Goal: Task Accomplishment & Management: Manage account settings

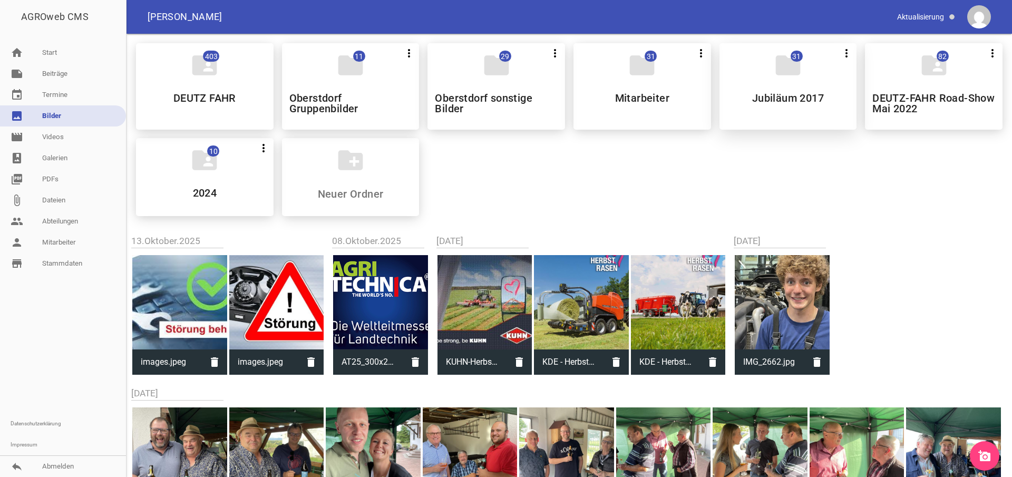
scroll to position [4, 0]
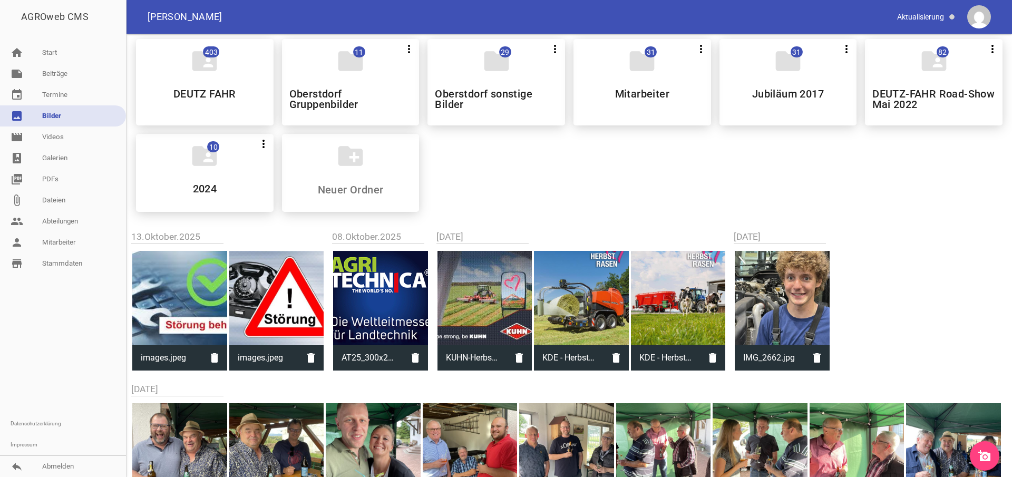
click at [983, 452] on icon "add_a_photo" at bounding box center [985, 456] width 13 height 13
click at [983, 458] on icon "add_a_photo" at bounding box center [985, 456] width 13 height 13
click at [987, 457] on icon "add_a_photo" at bounding box center [985, 456] width 13 height 13
click at [983, 451] on icon "add_a_photo" at bounding box center [985, 456] width 13 height 13
click at [983, 454] on icon "add_a_photo" at bounding box center [985, 456] width 13 height 13
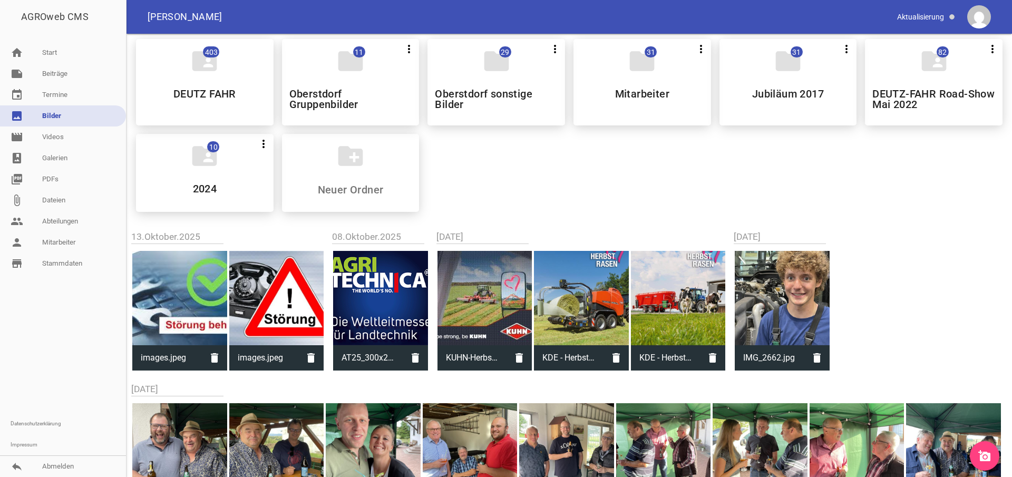
scroll to position [5, 0]
click at [986, 458] on icon "add_a_photo" at bounding box center [985, 456] width 13 height 13
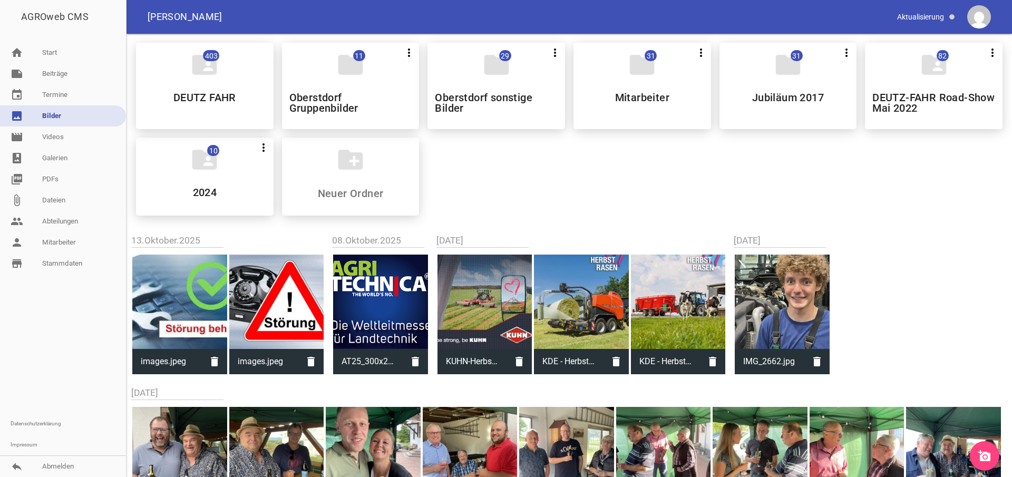
click at [983, 453] on icon "add_a_photo" at bounding box center [985, 456] width 13 height 13
click at [985, 454] on icon "add_a_photo" at bounding box center [985, 456] width 13 height 13
click at [214, 365] on icon "delete" at bounding box center [214, 361] width 25 height 25
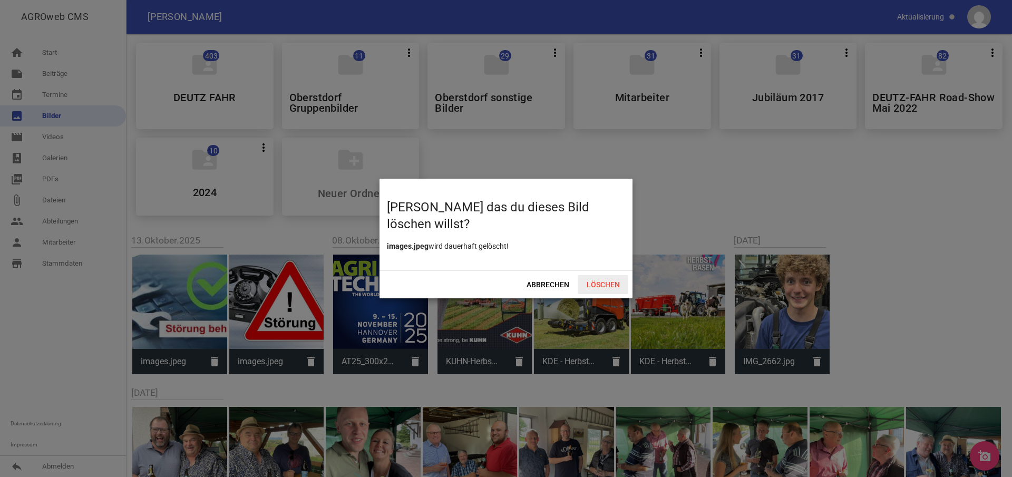
click at [604, 286] on span "Löschen" at bounding box center [603, 284] width 51 height 19
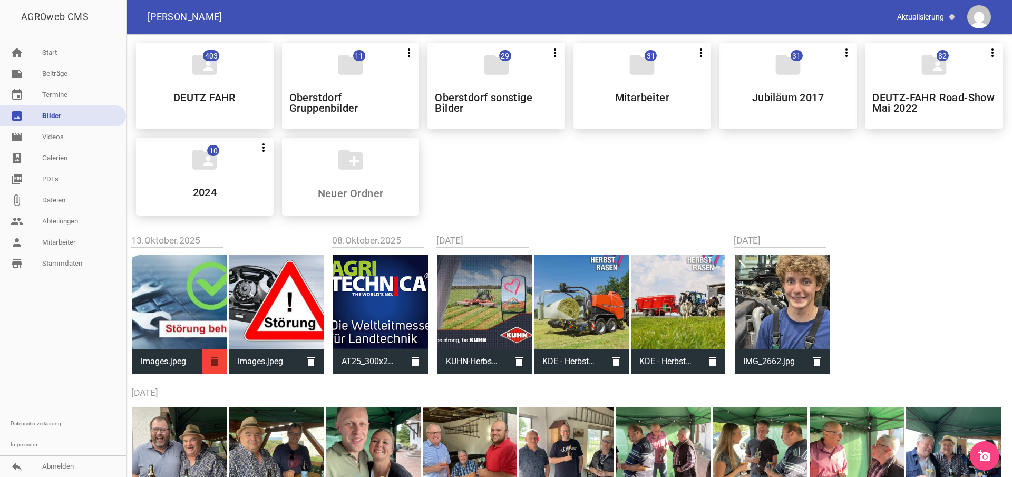
click at [211, 363] on icon "delete" at bounding box center [214, 361] width 25 height 25
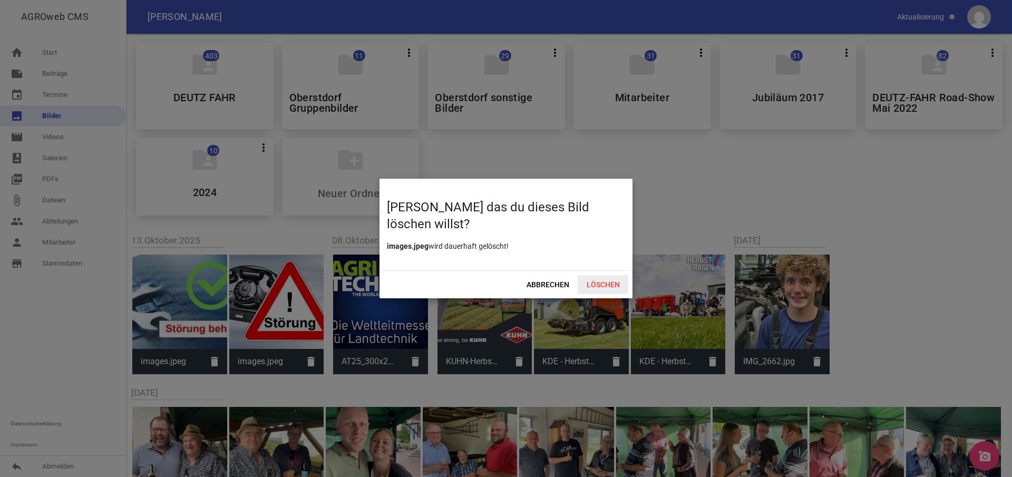
click at [601, 286] on span "Löschen" at bounding box center [603, 284] width 51 height 19
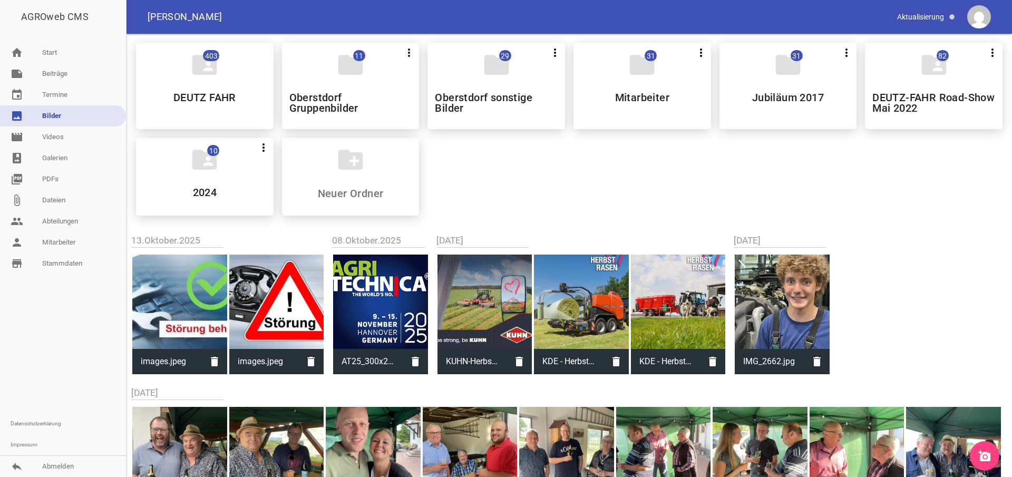
click at [981, 452] on icon "add_a_photo" at bounding box center [985, 456] width 13 height 13
click at [217, 368] on icon "delete" at bounding box center [214, 361] width 25 height 25
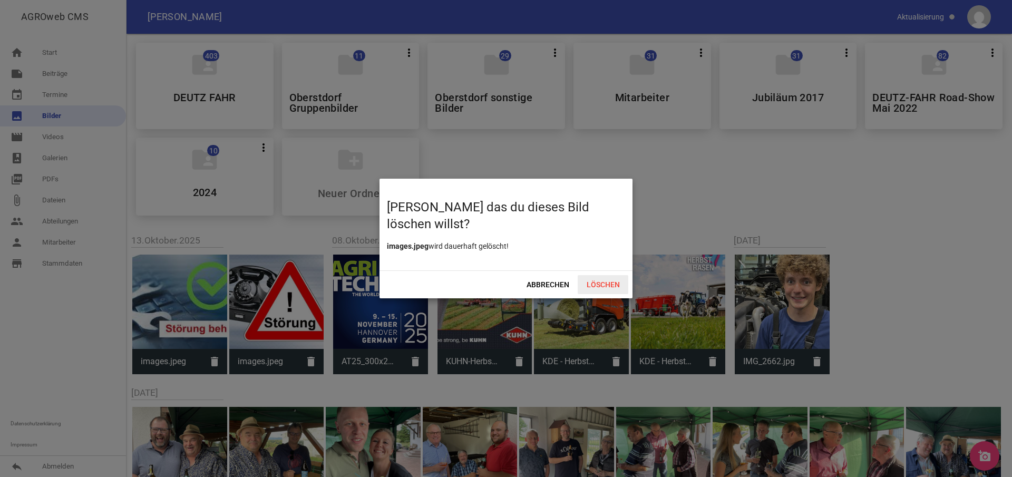
click at [604, 284] on span "Löschen" at bounding box center [603, 284] width 51 height 19
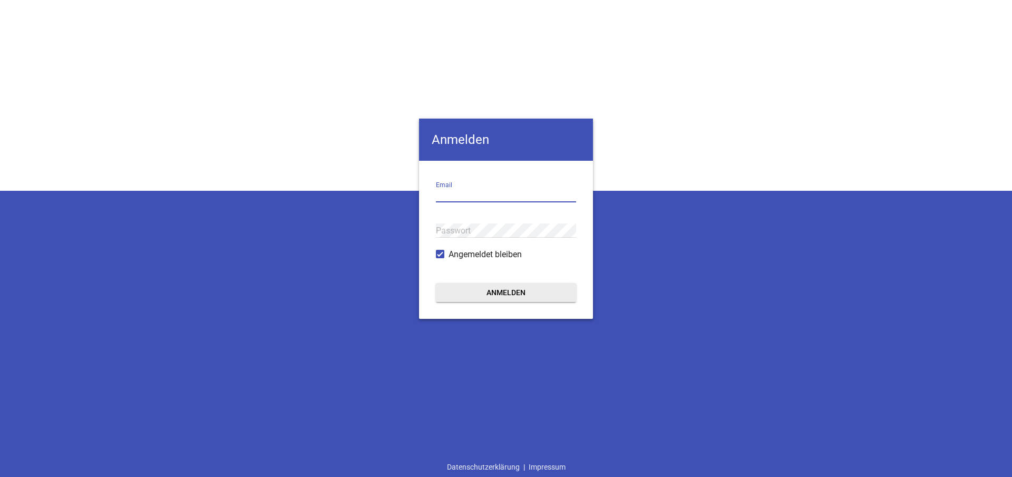
type input "sebald@sports-comm.de"
click at [936, 349] on div "Anmelden sebald@sports-comm.de Email Passwort Angemeldet bleiben Anmelden Daten…" at bounding box center [506, 238] width 1012 height 477
drag, startPoint x: 551, startPoint y: 291, endPoint x: 554, endPoint y: 297, distance: 6.9
click at [551, 292] on button "Anmelden" at bounding box center [506, 292] width 140 height 19
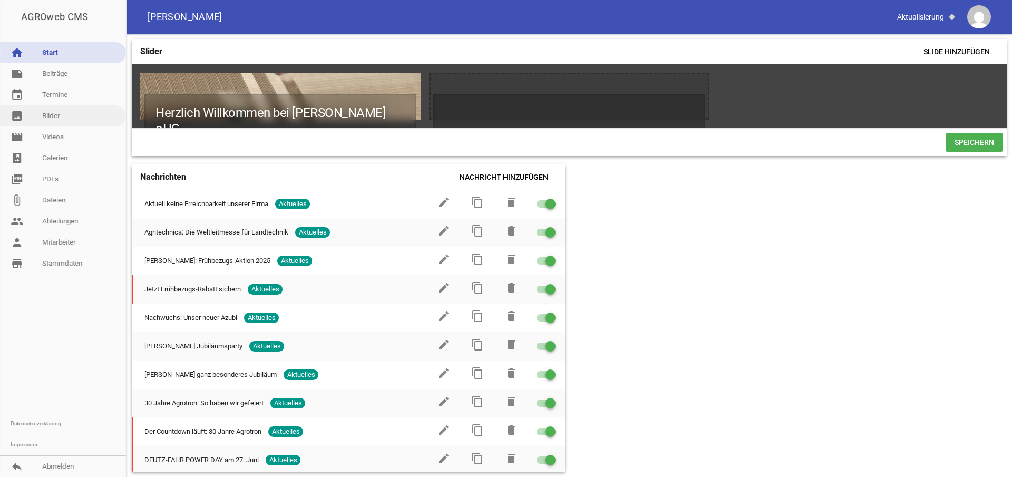
click at [56, 115] on link "image Bilder" at bounding box center [63, 115] width 126 height 21
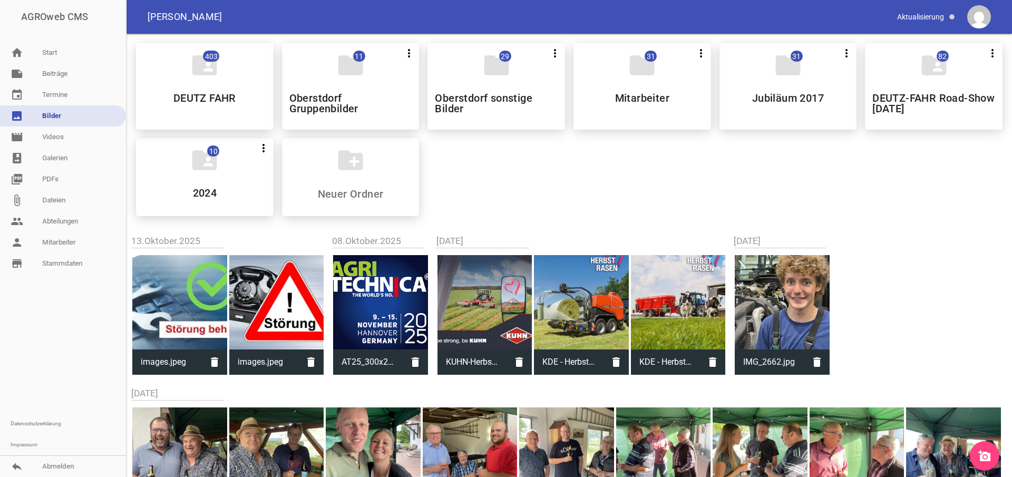
scroll to position [31, 0]
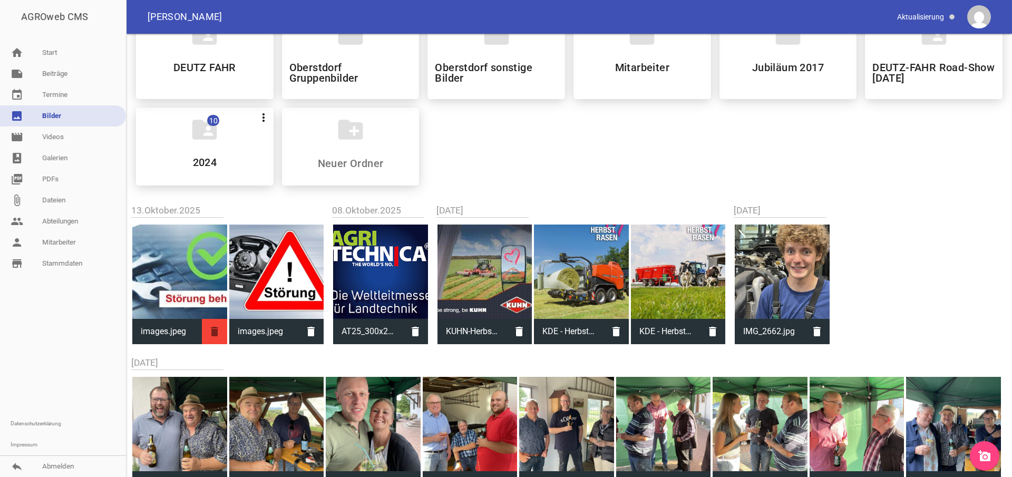
click at [213, 332] on icon "delete" at bounding box center [214, 331] width 25 height 25
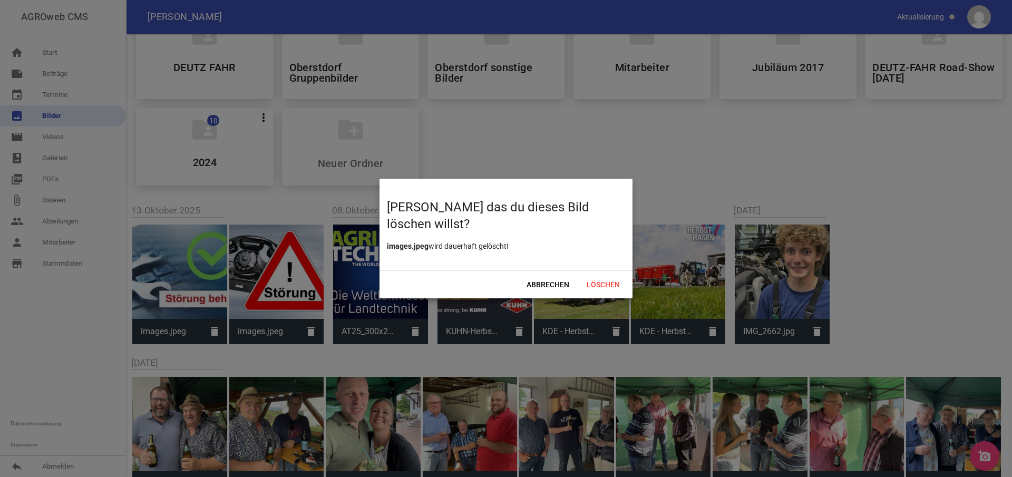
drag, startPoint x: 607, startPoint y: 284, endPoint x: 605, endPoint y: 317, distance: 33.3
click at [607, 285] on span "Löschen" at bounding box center [603, 284] width 51 height 19
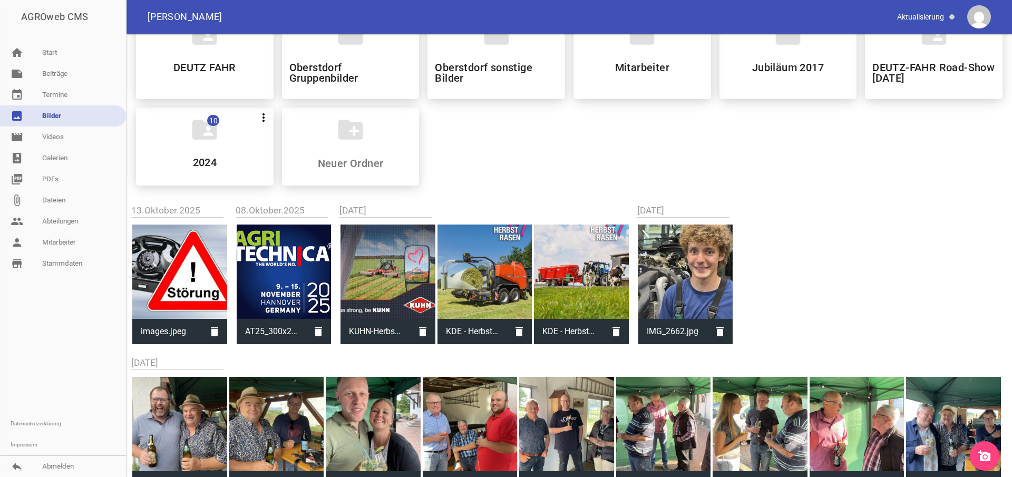
click at [986, 457] on icon "add_a_photo" at bounding box center [985, 456] width 13 height 13
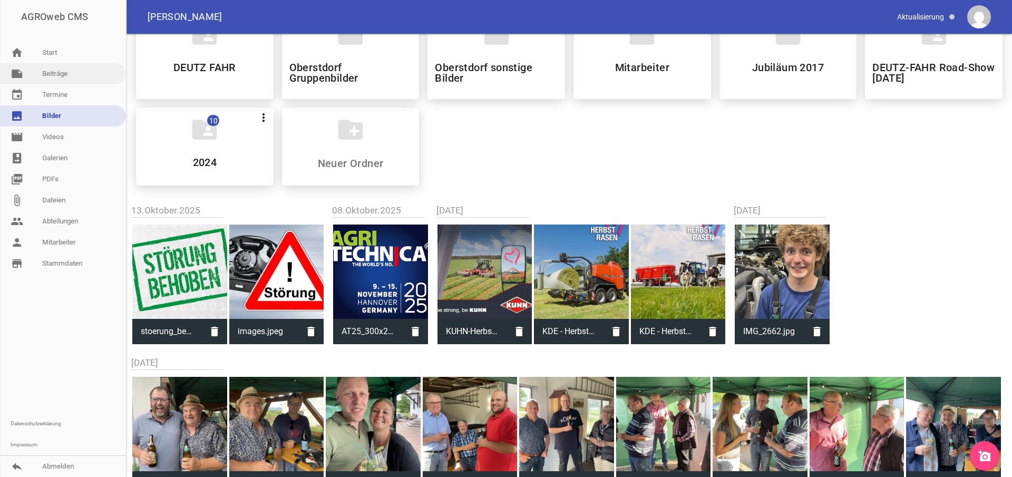
click at [73, 73] on link "note Beiträge" at bounding box center [63, 73] width 126 height 21
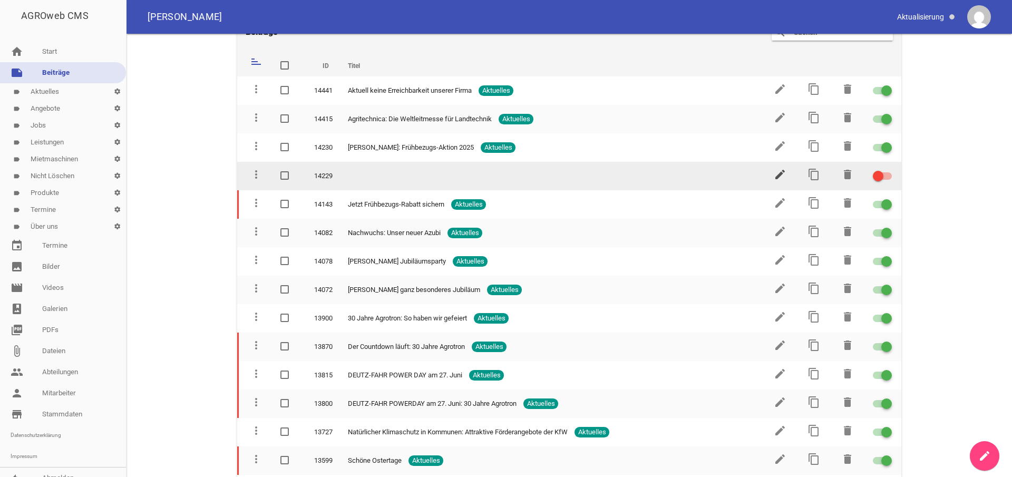
click at [776, 175] on icon "edit" at bounding box center [780, 174] width 13 height 13
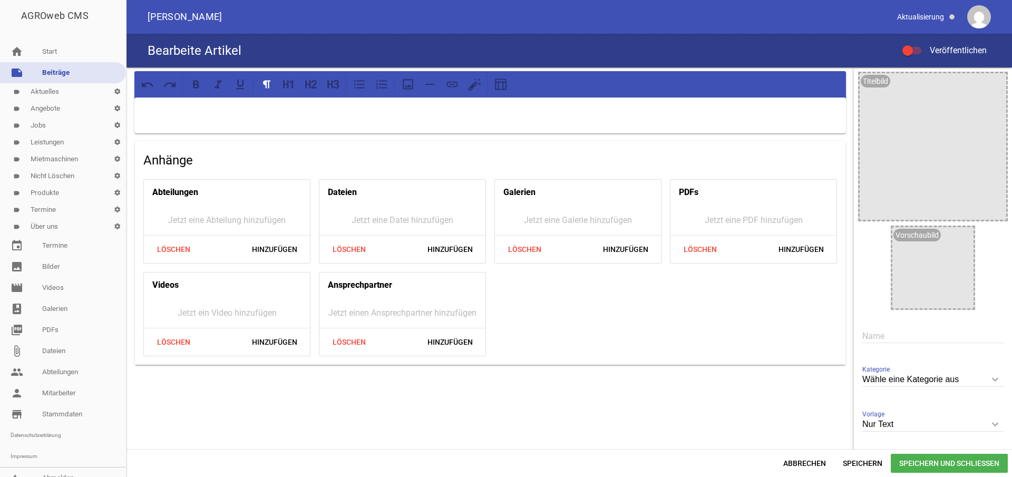
drag, startPoint x: 52, startPoint y: 92, endPoint x: 81, endPoint y: 100, distance: 29.6
click at [52, 92] on link "label Aktuelles settings" at bounding box center [63, 91] width 126 height 17
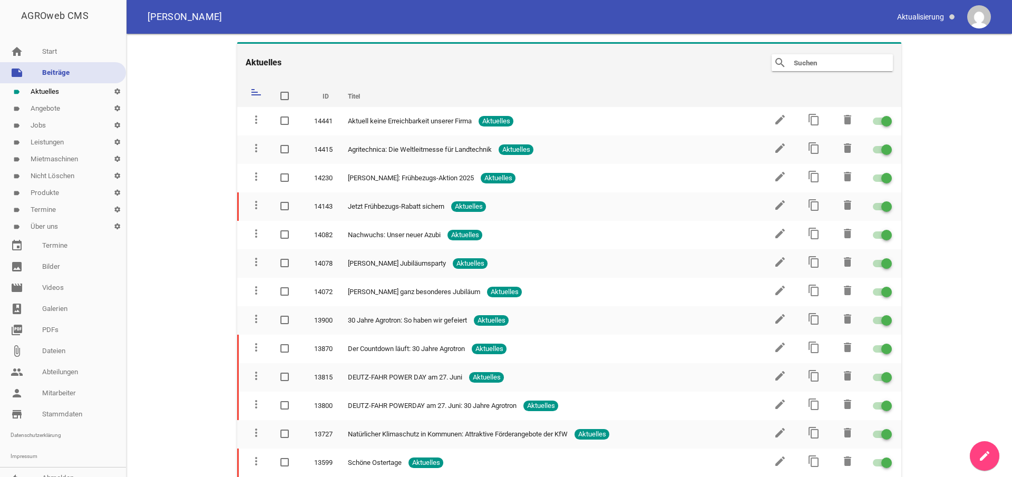
click at [60, 74] on link "note Beiträge" at bounding box center [63, 72] width 126 height 21
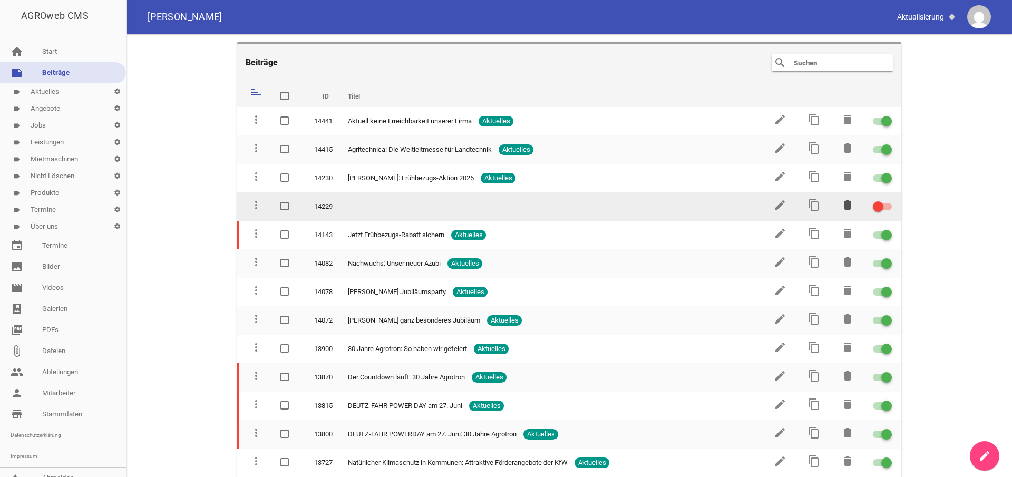
click at [842, 205] on icon "delete" at bounding box center [848, 205] width 13 height 13
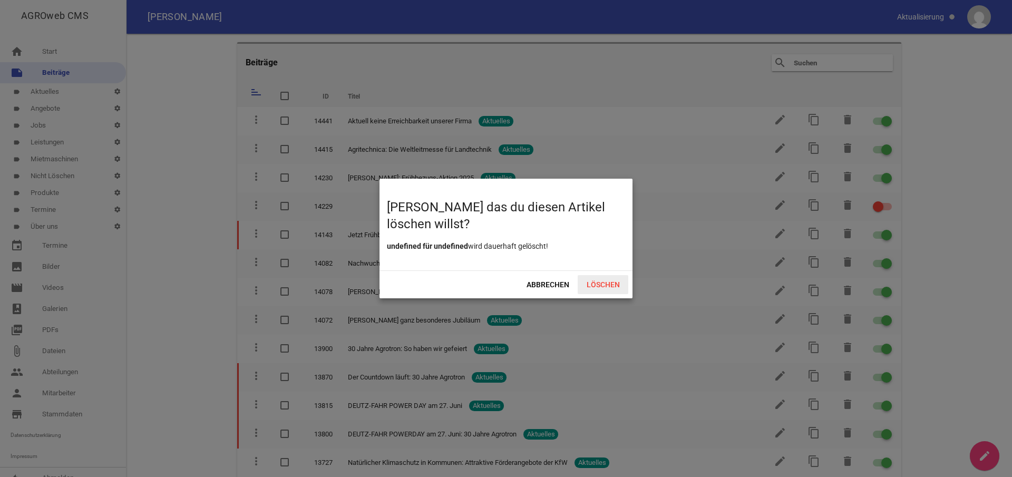
click at [615, 283] on span "Löschen" at bounding box center [603, 284] width 51 height 19
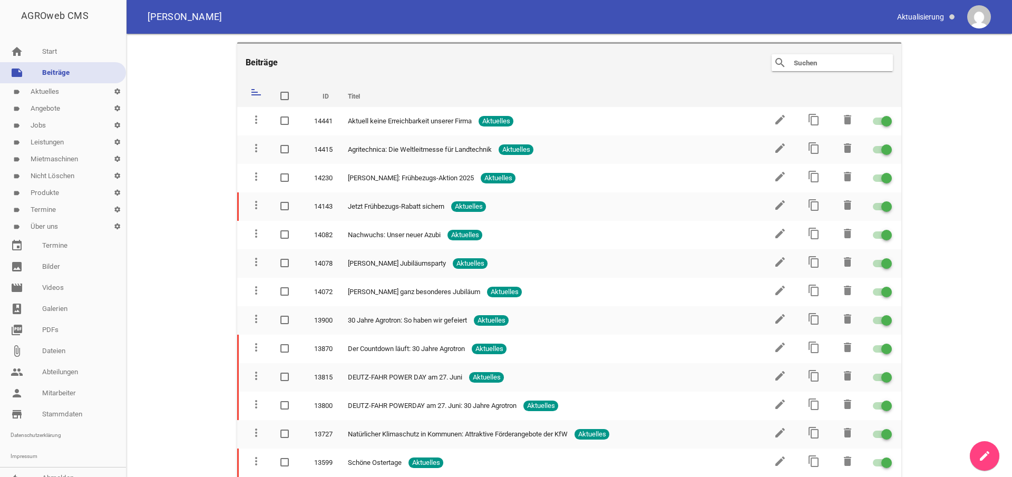
click at [60, 158] on link "label Mietmaschinen settings" at bounding box center [63, 159] width 126 height 17
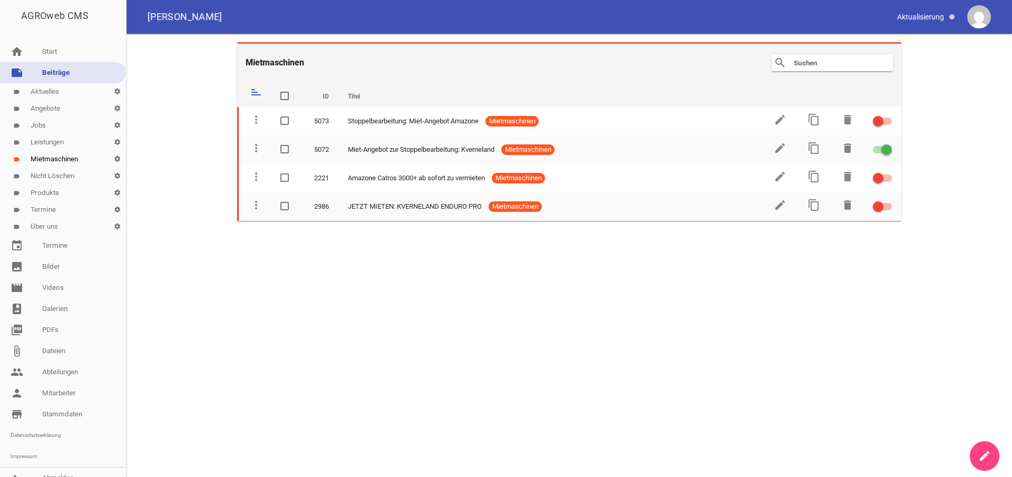
click at [48, 106] on link "label Angebote settings" at bounding box center [63, 108] width 126 height 17
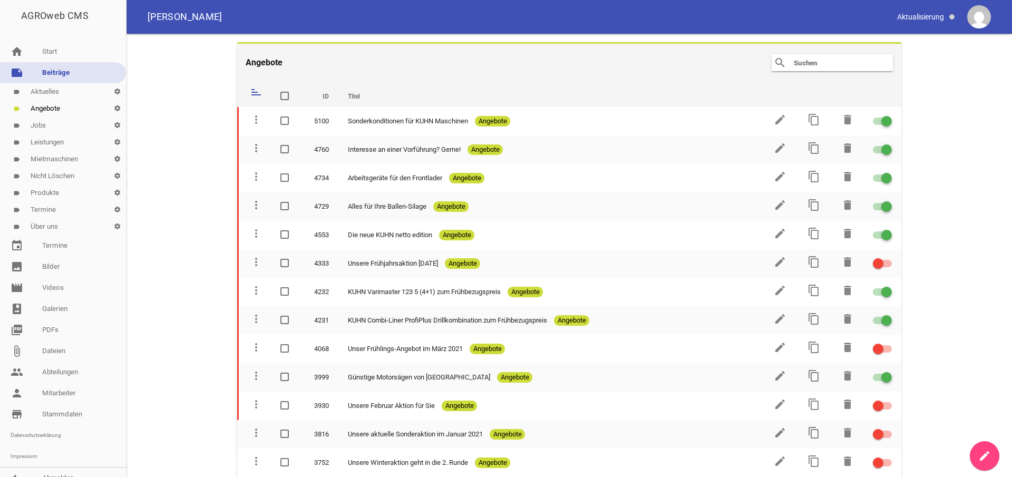
click at [49, 89] on link "label Aktuelles settings" at bounding box center [63, 91] width 126 height 17
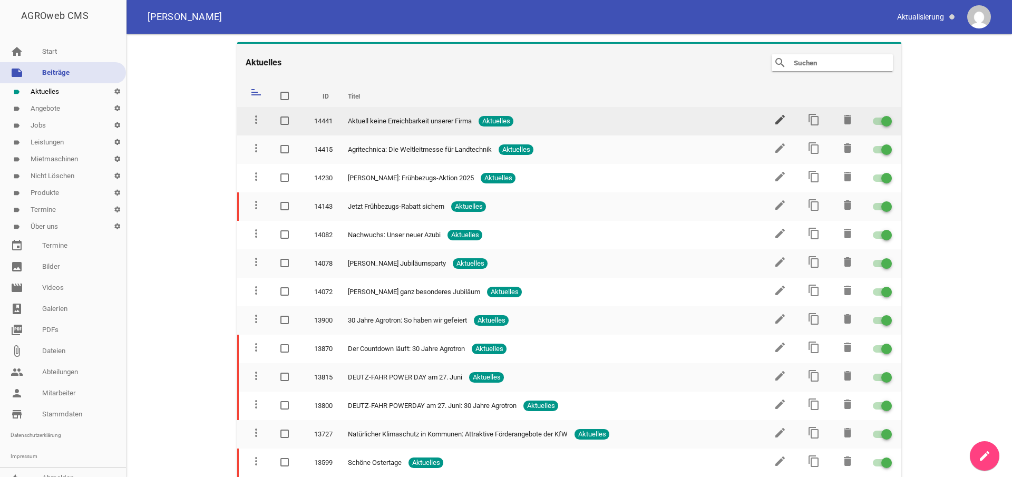
click at [778, 119] on icon "edit" at bounding box center [780, 119] width 13 height 13
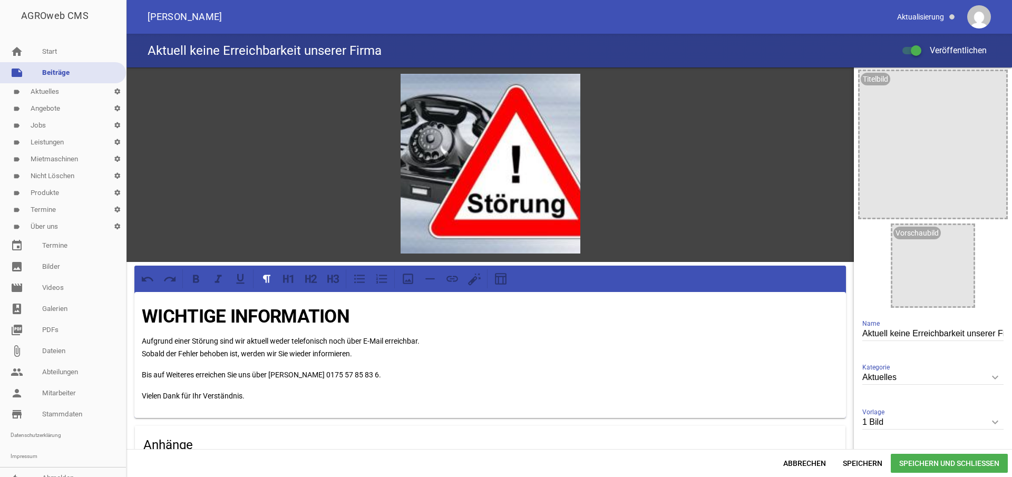
scroll to position [8, 0]
